Goal: Transaction & Acquisition: Book appointment/travel/reservation

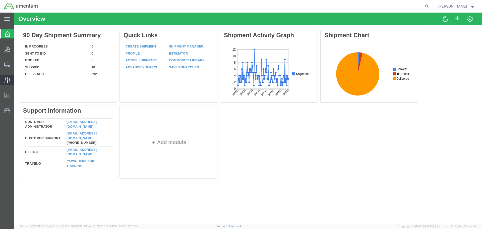
click at [9, 79] on icon at bounding box center [7, 80] width 6 height 6
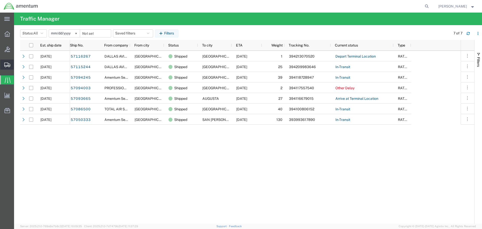
click at [7, 65] on icon at bounding box center [7, 65] width 6 height 5
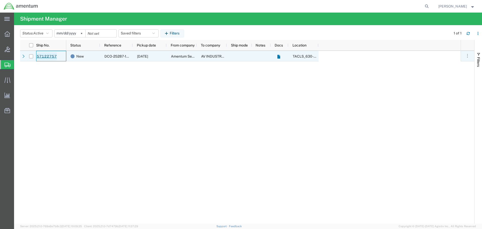
click at [49, 57] on link "57122757" at bounding box center [46, 56] width 21 height 8
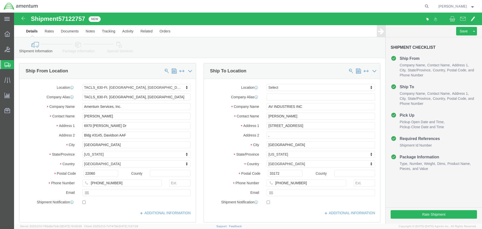
select select "42715"
select select
click button "Rate Shipment"
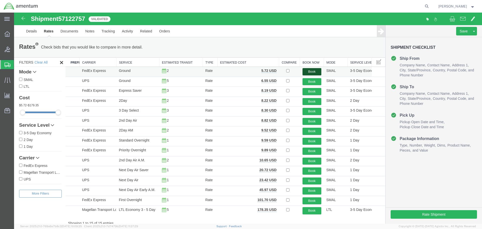
click at [309, 70] on button "Book" at bounding box center [312, 71] width 19 height 7
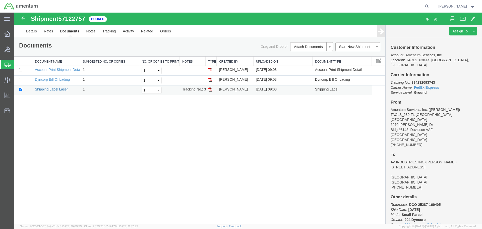
click at [55, 89] on link "Shipping Label Laser" at bounding box center [51, 89] width 33 height 4
click at [7, 81] on icon at bounding box center [8, 80] width 6 height 6
